Goal: Task Accomplishment & Management: Manage account settings

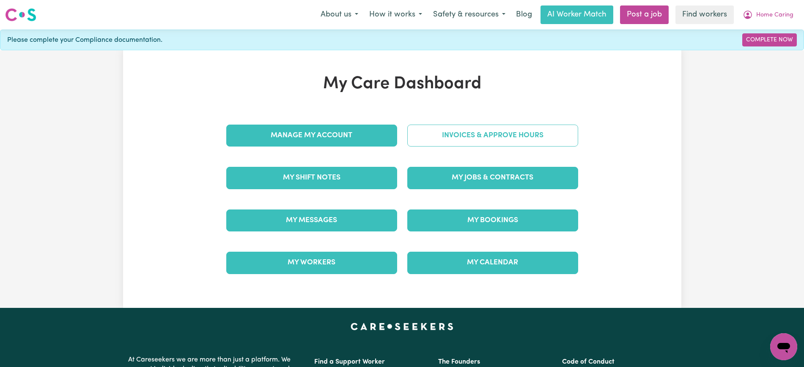
click at [514, 138] on link "Invoices & Approve Hours" at bounding box center [492, 136] width 171 height 22
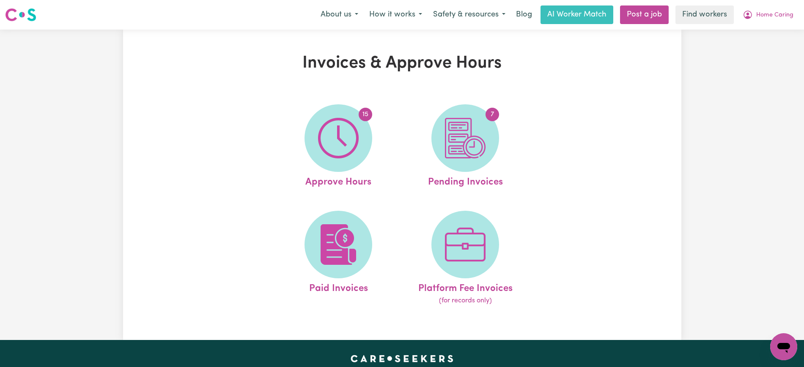
click at [450, 148] on img at bounding box center [465, 138] width 41 height 41
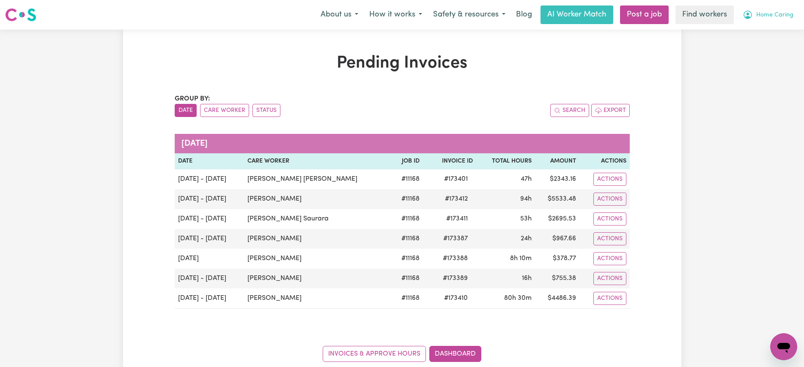
click at [755, 22] on button "Home Caring" at bounding box center [768, 15] width 62 height 18
click at [760, 55] on link "Logout" at bounding box center [764, 49] width 67 height 16
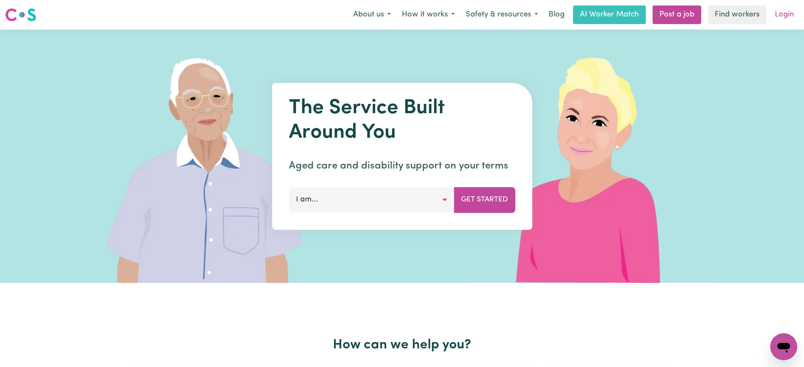
click at [785, 17] on link "Login" at bounding box center [784, 14] width 29 height 19
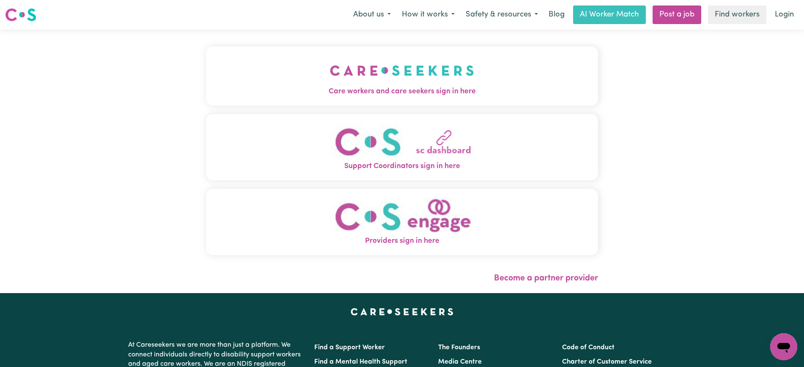
click at [407, 60] on img "Care workers and care seekers sign in here" at bounding box center [402, 70] width 144 height 31
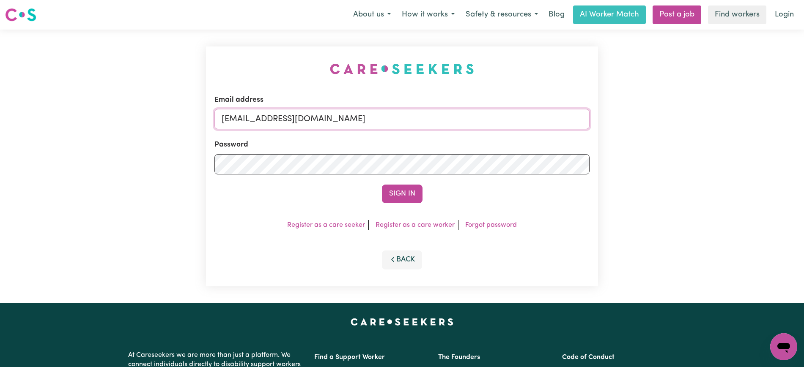
click at [285, 123] on input "[EMAIL_ADDRESS][DOMAIN_NAME]" at bounding box center [401, 119] width 375 height 20
type input "[PERSON_NAME][EMAIL_ADDRESS][DOMAIN_NAME]"
click at [382, 185] on button "Sign In" at bounding box center [402, 194] width 41 height 19
